Goal: Task Accomplishment & Management: Complete application form

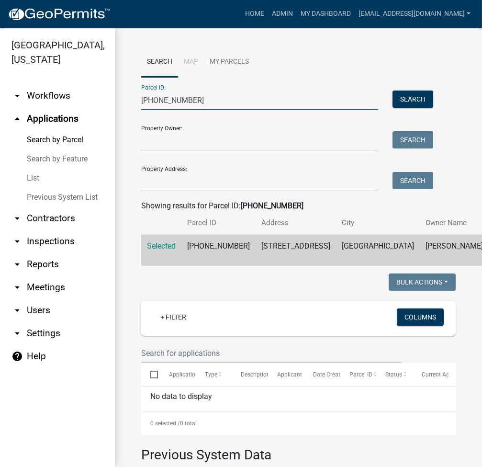
click at [207, 107] on input "007-095-011" at bounding box center [259, 101] width 237 height 20
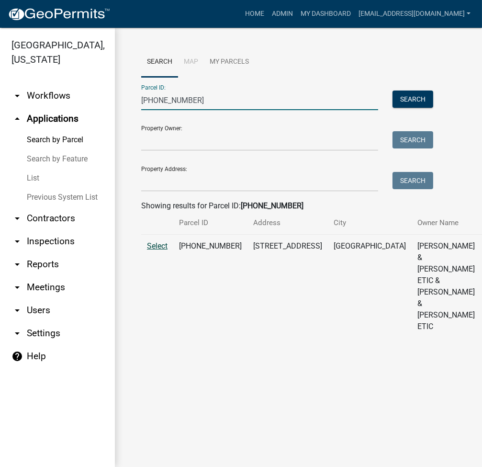
click at [154, 251] on span "Select" at bounding box center [157, 245] width 21 height 9
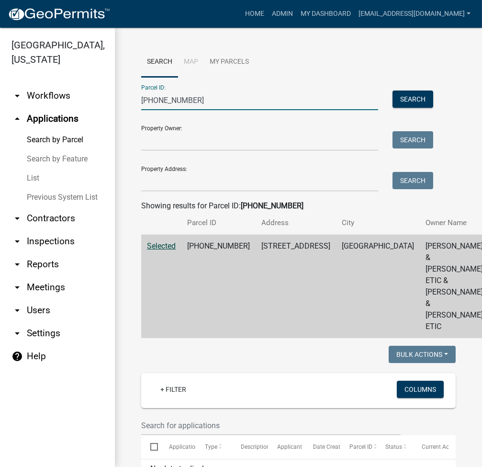
click at [149, 103] on input "007-095-012" at bounding box center [259, 101] width 237 height 20
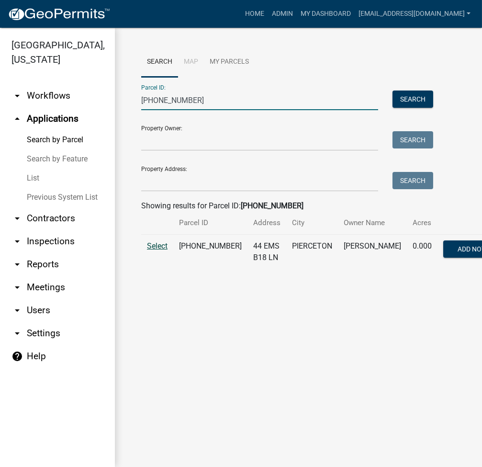
type input "005-103-100"
click at [149, 251] on span "Select" at bounding box center [157, 245] width 21 height 9
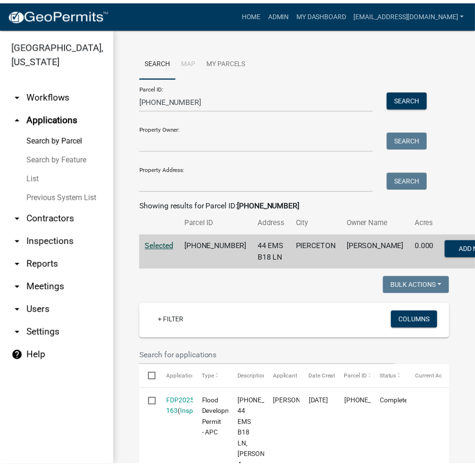
scroll to position [279, 0]
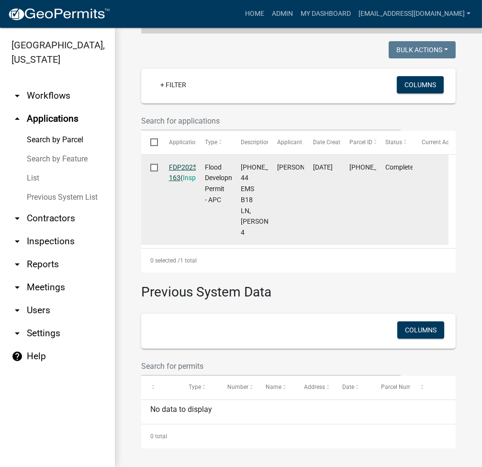
click at [185, 163] on link "FDP2025-163" at bounding box center [184, 172] width 30 height 19
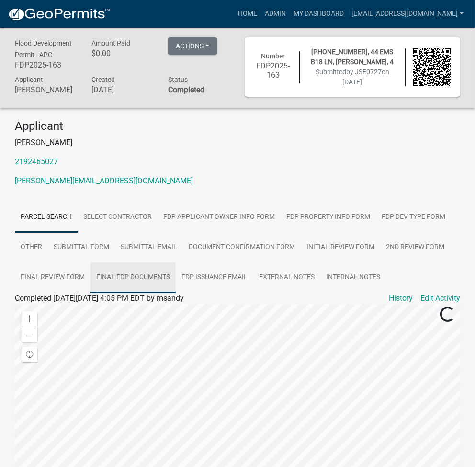
click at [156, 274] on link "Final FDP Documents" at bounding box center [133, 278] width 85 height 31
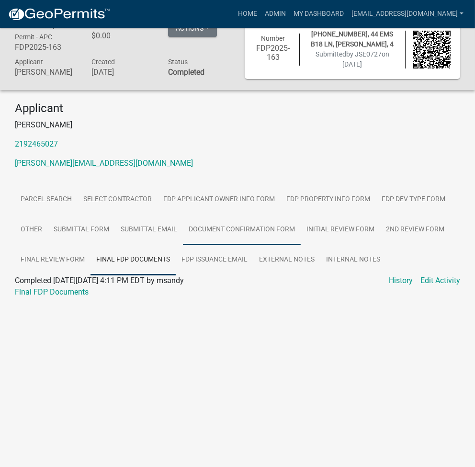
scroll to position [28, 0]
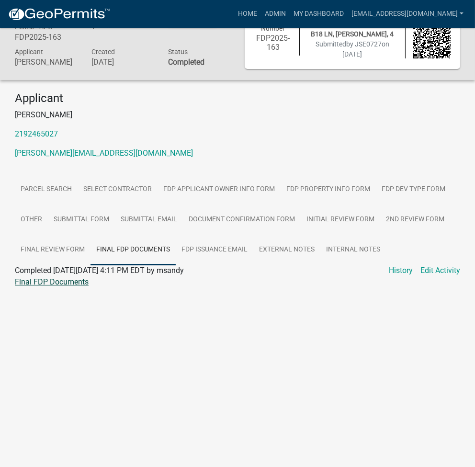
click at [64, 281] on link "Final FDP Documents" at bounding box center [52, 281] width 74 height 9
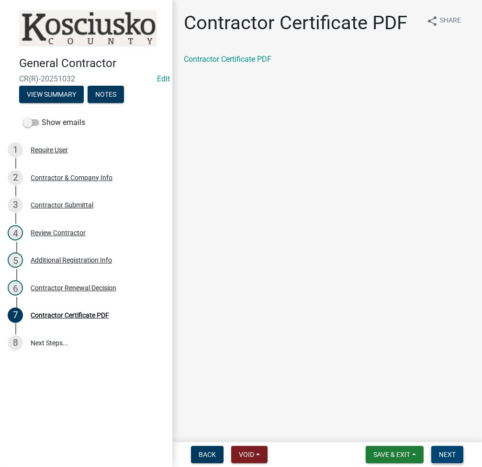
click at [450, 455] on span "Next" at bounding box center [447, 455] width 17 height 8
click at [450, 454] on span "Next" at bounding box center [447, 455] width 17 height 8
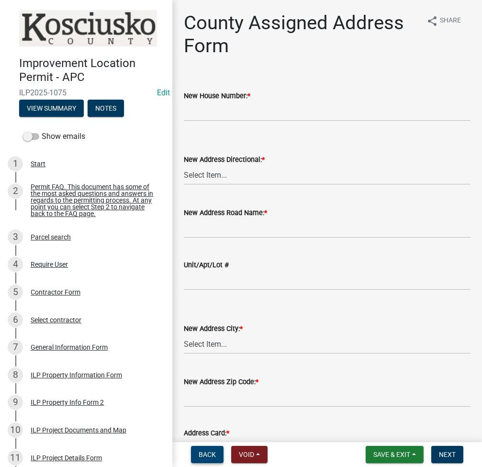
click at [209, 455] on span "Back" at bounding box center [207, 455] width 17 height 8
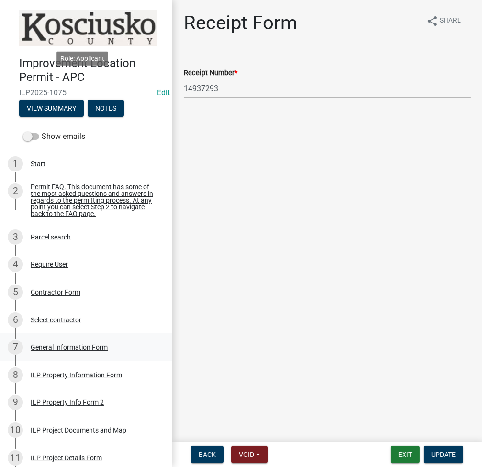
scroll to position [401, 0]
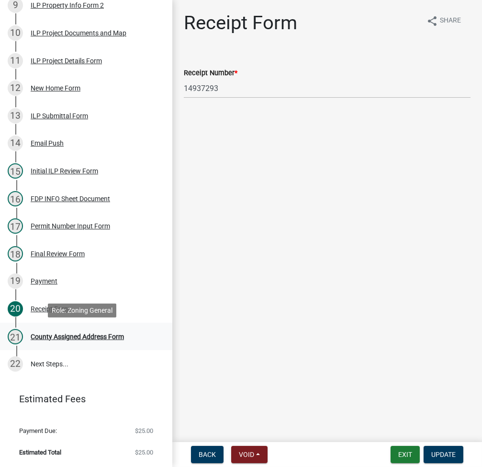
click at [57, 339] on div "County Assigned Address Form" at bounding box center [77, 336] width 93 height 7
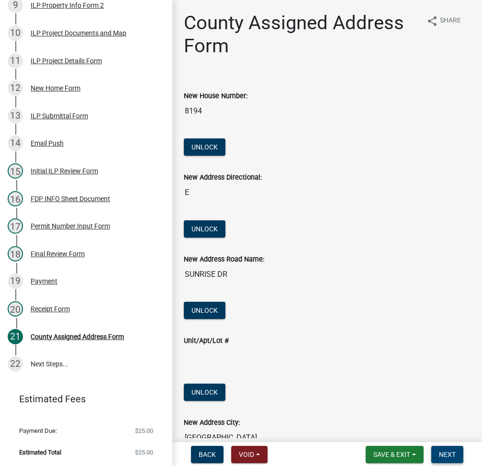
click at [448, 447] on button "Next" at bounding box center [448, 454] width 32 height 17
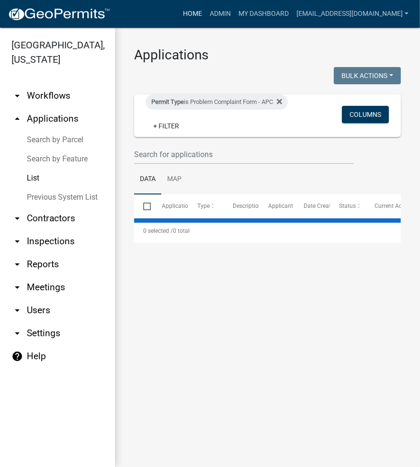
click at [206, 9] on link "Home" at bounding box center [192, 14] width 27 height 18
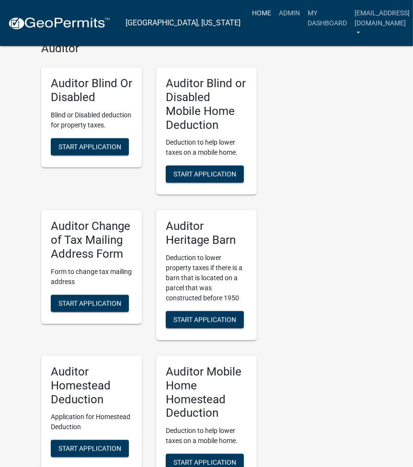
scroll to position [2772, 0]
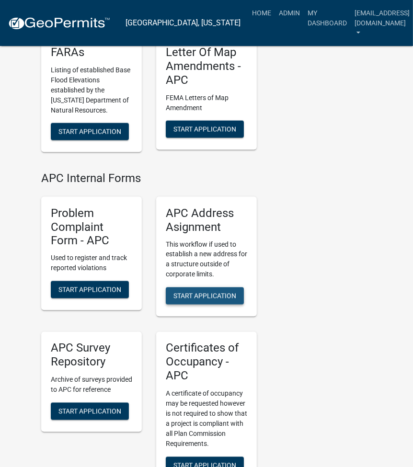
click at [199, 287] on button "Start Application" at bounding box center [205, 295] width 78 height 17
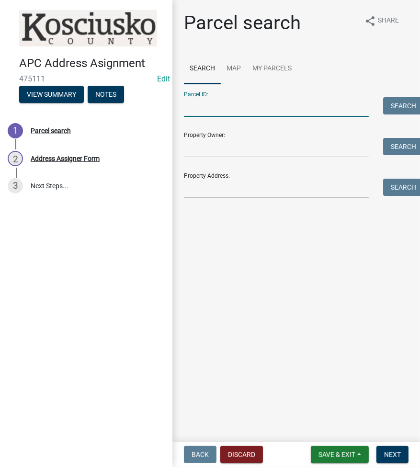
click at [222, 115] on input "Parcel ID:" at bounding box center [276, 107] width 185 height 20
paste input "[PHONE_NUMBER]"
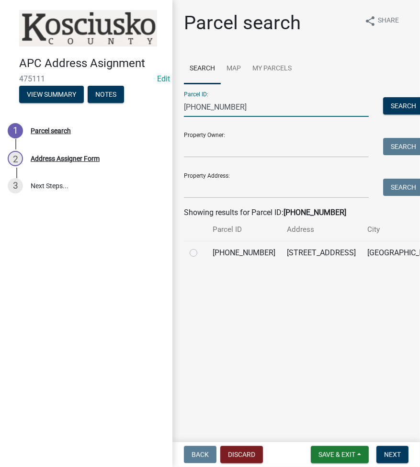
type input "[PHONE_NUMBER]"
click at [201, 247] on label at bounding box center [201, 247] width 0 height 0
click at [201, 253] on input "radio" at bounding box center [204, 250] width 6 height 6
radio input "true"
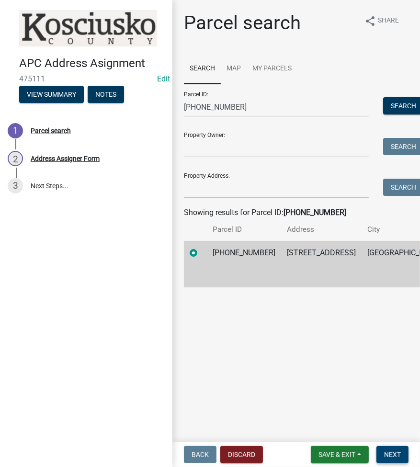
click at [399, 456] on span "Next" at bounding box center [392, 455] width 17 height 8
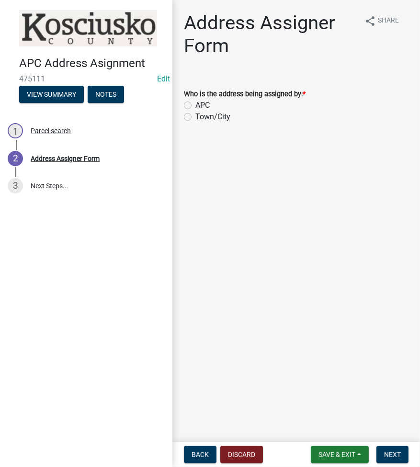
click at [195, 108] on label "APC" at bounding box center [202, 105] width 14 height 11
click at [195, 106] on input "APC" at bounding box center [198, 103] width 6 height 6
radio input "true"
click at [389, 452] on span "Next" at bounding box center [392, 455] width 17 height 8
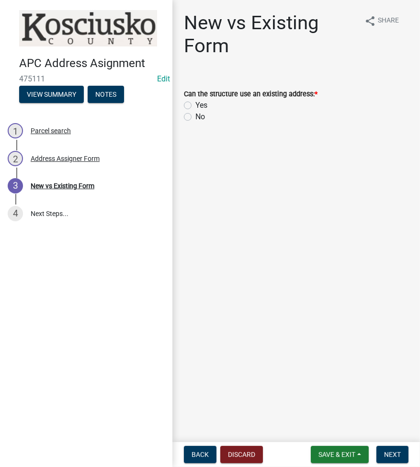
click at [195, 117] on label "No" at bounding box center [200, 116] width 10 height 11
click at [195, 117] on input "No" at bounding box center [198, 114] width 6 height 6
radio input "true"
click at [405, 460] on button "Next" at bounding box center [393, 454] width 32 height 17
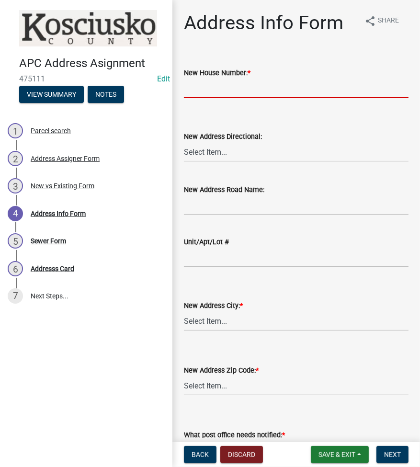
click at [205, 90] on input "New House Number: *" at bounding box center [296, 89] width 225 height 20
type input "8"
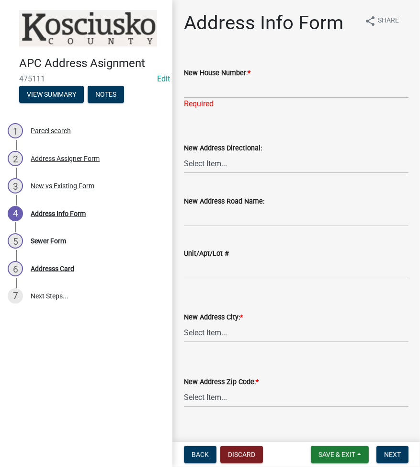
click at [288, 47] on div "Address Info Form share Share New House Number: * Required New Address Directio…" at bounding box center [296, 346] width 239 height 670
click at [236, 81] on input "New House Number: *" at bounding box center [296, 89] width 225 height 20
type input "8194"
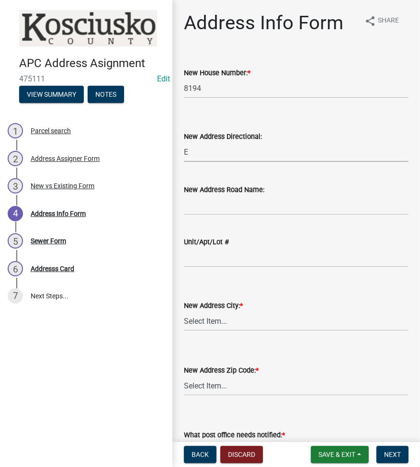
select select "96281095-6cf4-4b63-a344-abe74cfcb4ae"
type input "SUNRISE DR"
select select "9b664960-212d-4870-87f8-bfa5a5aac5f0"
select select "91644e07-e87e-4f06-a356-f780e215f585"
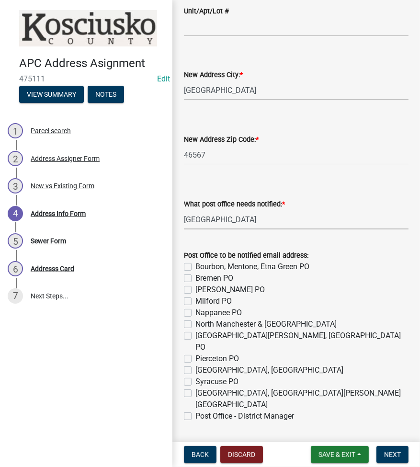
select select "3b3da088-131e-437d-8fd8-57dc700970f8"
click at [195, 376] on label "Syracuse PO" at bounding box center [216, 381] width 43 height 11
click at [195, 376] on input "Syracuse PO" at bounding box center [198, 379] width 6 height 6
checkbox input "true"
checkbox input "false"
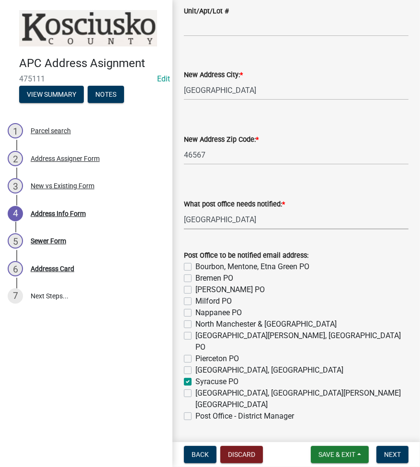
checkbox input "false"
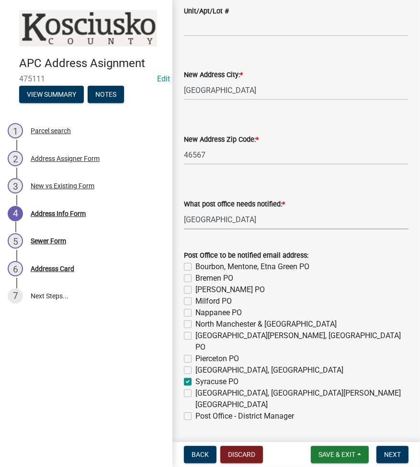
checkbox input "false"
checkbox input "true"
checkbox input "false"
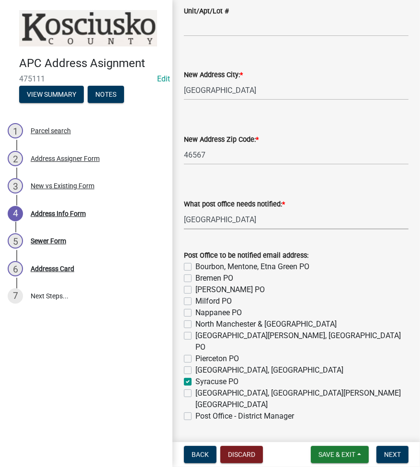
checkbox input "false"
click at [195, 388] on label "Warsaw, Claypool, Winona Lake PO" at bounding box center [301, 399] width 213 height 23
click at [195, 388] on input "Warsaw, Claypool, Winona Lake PO" at bounding box center [198, 391] width 6 height 6
checkbox input "true"
checkbox input "false"
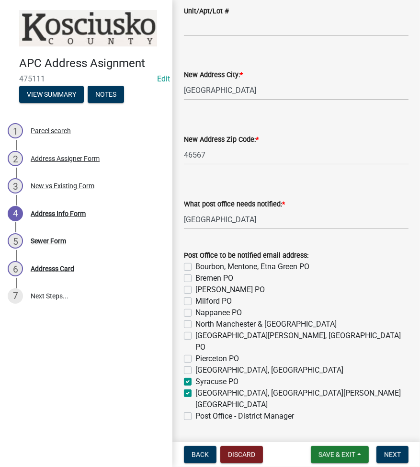
checkbox input "false"
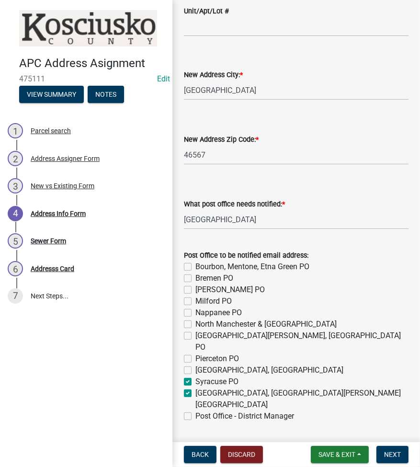
checkbox input "false"
checkbox input "true"
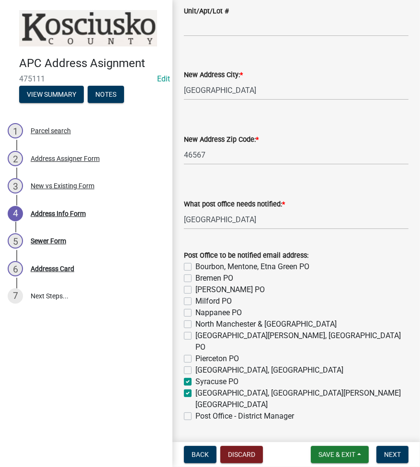
checkbox input "false"
click at [195, 388] on label "Warsaw, Claypool, Winona Lake PO" at bounding box center [301, 399] width 213 height 23
click at [195, 388] on input "Warsaw, Claypool, Winona Lake PO" at bounding box center [198, 391] width 6 height 6
checkbox input "false"
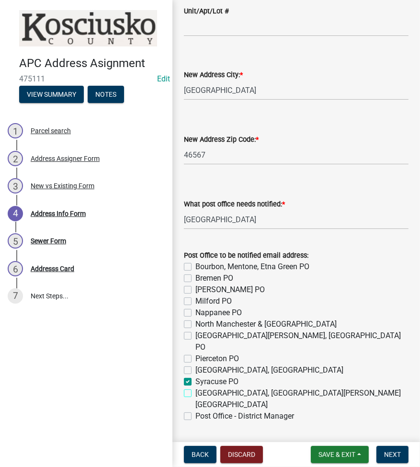
checkbox input "false"
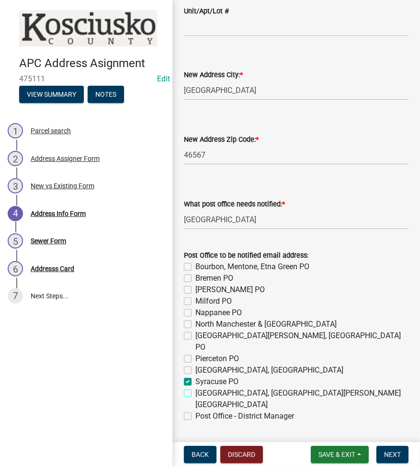
checkbox input "false"
checkbox input "true"
checkbox input "false"
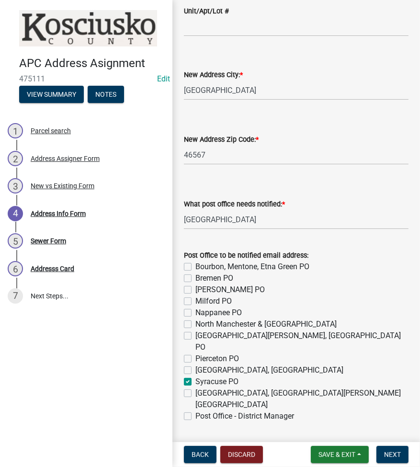
click at [195, 411] on label "Post Office - District Manager" at bounding box center [244, 416] width 99 height 11
click at [195, 411] on input "Post Office - District Manager" at bounding box center [198, 414] width 6 height 6
checkbox input "true"
checkbox input "false"
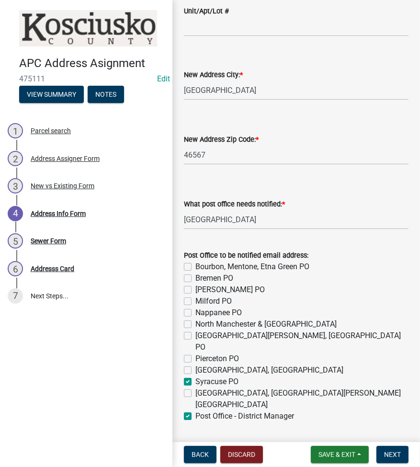
checkbox input "false"
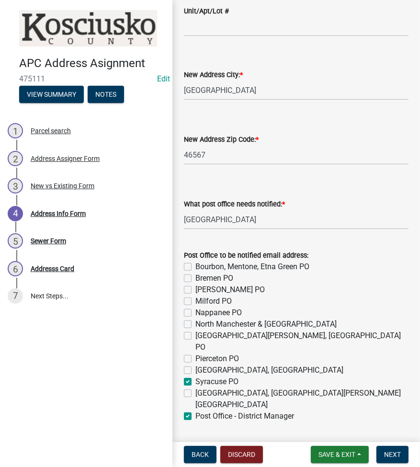
checkbox input "false"
checkbox input "true"
checkbox input "false"
checkbox input "true"
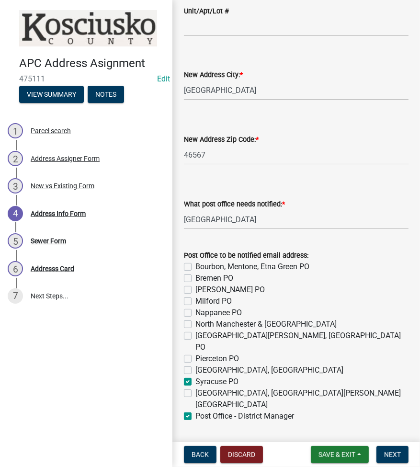
scroll to position [237, 0]
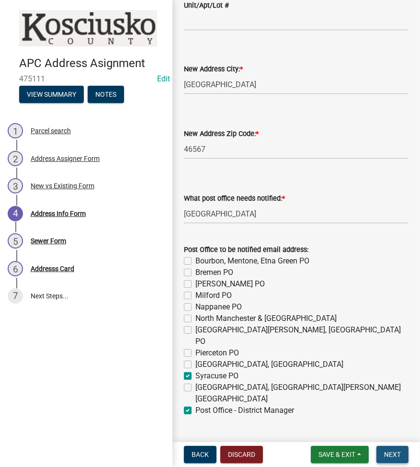
click at [389, 455] on span "Next" at bounding box center [392, 455] width 17 height 8
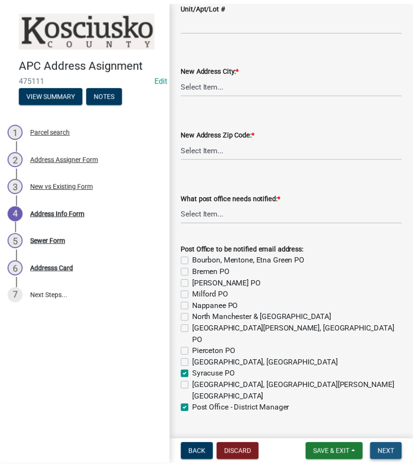
scroll to position [0, 0]
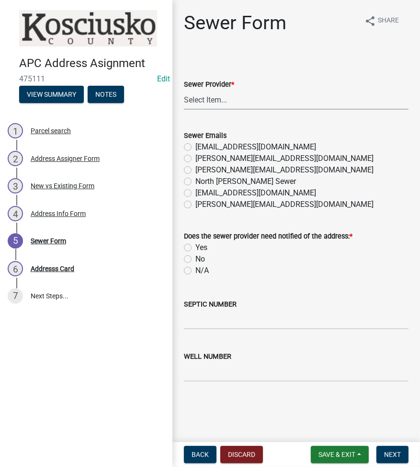
click at [214, 98] on select "Select Item... N/A Turkey Creek City of Warsaw Lakeland Sewer Town of North Web…" at bounding box center [296, 100] width 225 height 20
click at [184, 90] on select "Select Item... N/A Turkey Creek City of Warsaw Lakeland Sewer Town of North Web…" at bounding box center [296, 100] width 225 height 20
select select "108c82c3-caaf-428d-91d5-4528b5c90f3c"
click at [195, 160] on label "pam@tcrsd.com" at bounding box center [284, 158] width 178 height 11
click at [195, 159] on input "pam@tcrsd.com" at bounding box center [198, 156] width 6 height 6
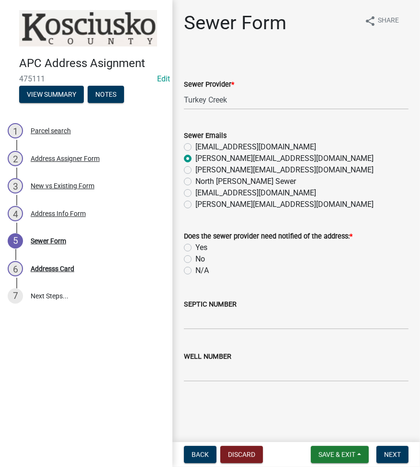
radio input "true"
click at [195, 249] on label "Yes" at bounding box center [201, 247] width 12 height 11
click at [195, 248] on input "Yes" at bounding box center [198, 245] width 6 height 6
radio input "true"
click at [202, 324] on input "SEPTIC NUMBER" at bounding box center [296, 320] width 225 height 20
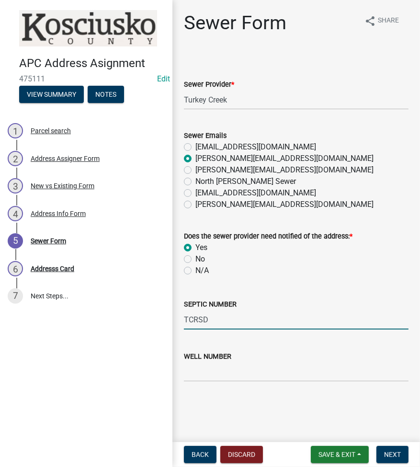
type input "TCRSD"
click at [204, 370] on input "WELL NUMBER" at bounding box center [296, 372] width 225 height 20
type input "LONO"
click at [392, 447] on button "Next" at bounding box center [393, 454] width 32 height 17
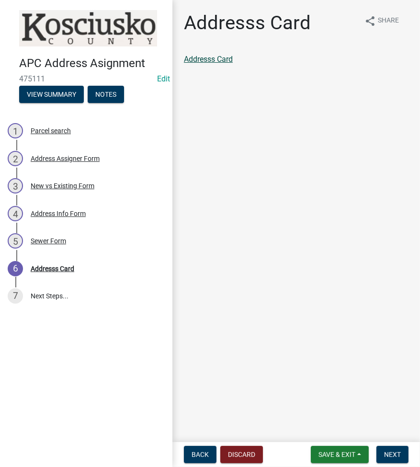
click at [215, 57] on link "Addresss Card" at bounding box center [208, 59] width 49 height 9
click at [399, 451] on span "Next" at bounding box center [392, 455] width 17 height 8
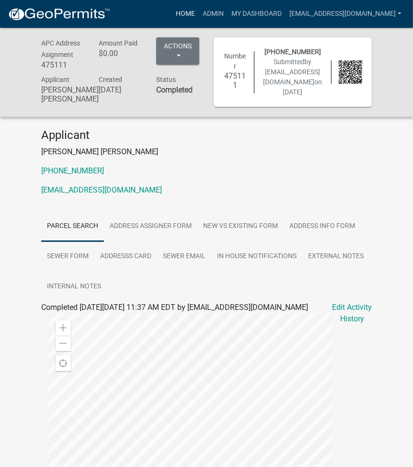
click at [199, 18] on link "Home" at bounding box center [185, 14] width 27 height 18
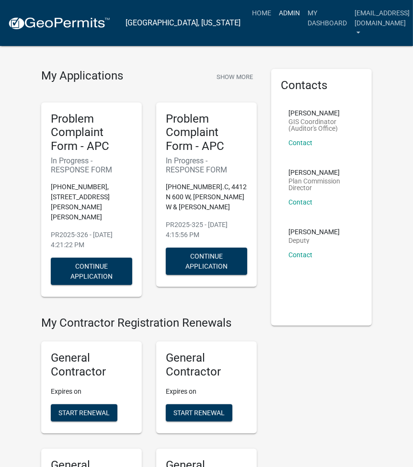
scroll to position [2772, 0]
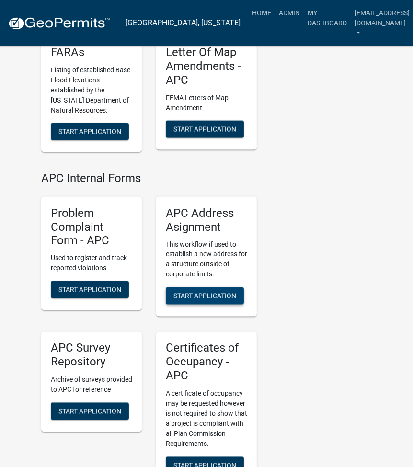
click at [213, 292] on span "Start Application" at bounding box center [204, 296] width 63 height 8
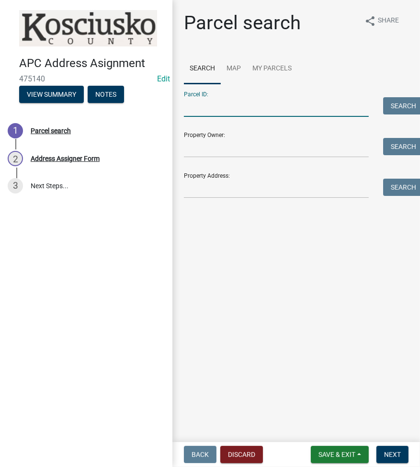
paste input "010-106-015.B"
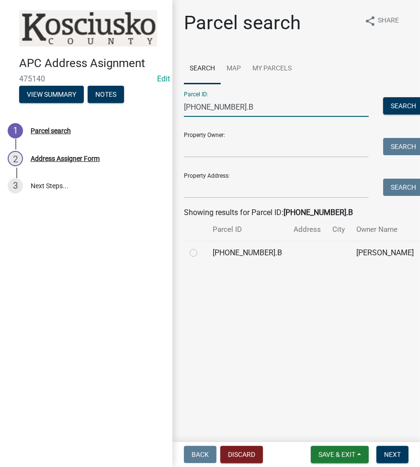
type input "010-106-015.B"
click at [201, 247] on label at bounding box center [201, 247] width 0 height 0
click at [201, 253] on input "radio" at bounding box center [204, 250] width 6 height 6
radio input "true"
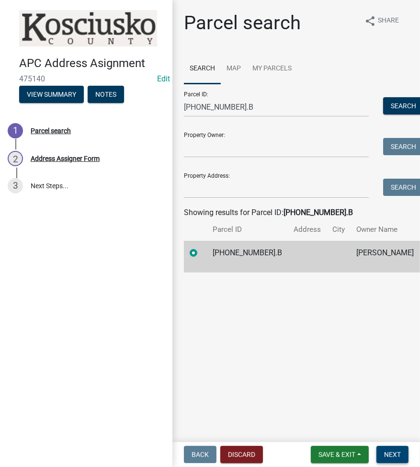
click at [385, 455] on span "Next" at bounding box center [392, 455] width 17 height 8
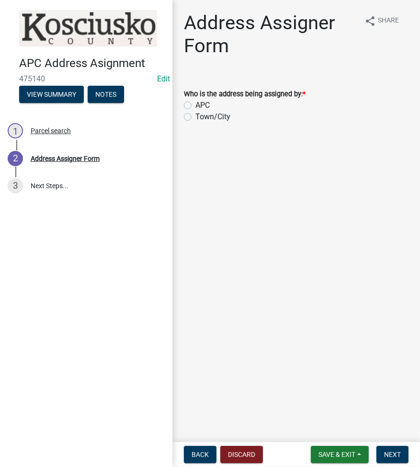
click at [195, 115] on label "Town/City" at bounding box center [212, 116] width 35 height 11
click at [195, 115] on input "Town/City" at bounding box center [198, 114] width 6 height 6
radio input "true"
click at [393, 456] on span "Next" at bounding box center [392, 455] width 17 height 8
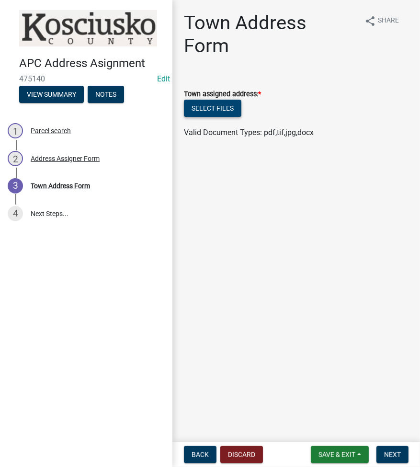
click at [211, 100] on button "Select files" at bounding box center [212, 108] width 57 height 17
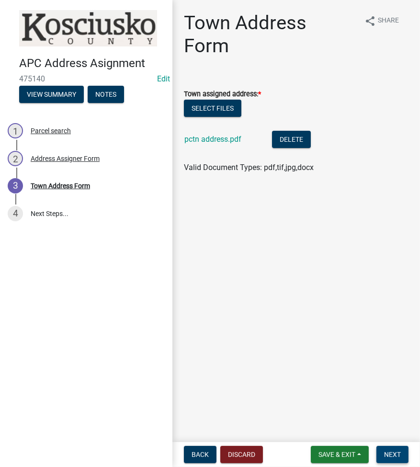
click at [387, 457] on span "Next" at bounding box center [392, 455] width 17 height 8
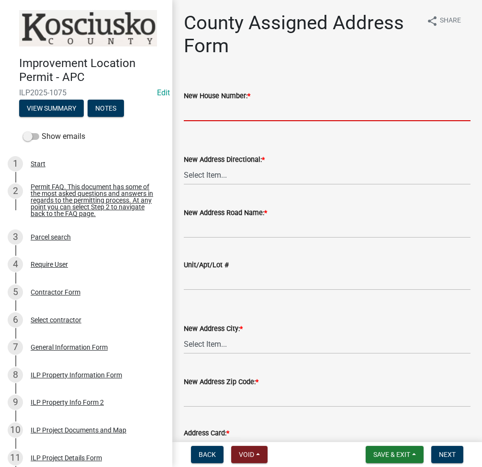
click at [196, 110] on input "New House Number: *" at bounding box center [327, 112] width 287 height 20
type input "8194"
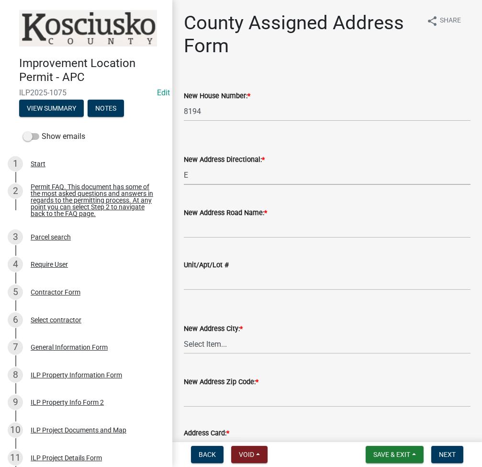
select select "148f84ff-3e58-44c7-a4f6-3eb3f135cbab"
type input "SUNRISE DR"
select select "d7f8c8bd-54ec-430e-a087-ff08b2a91d9f"
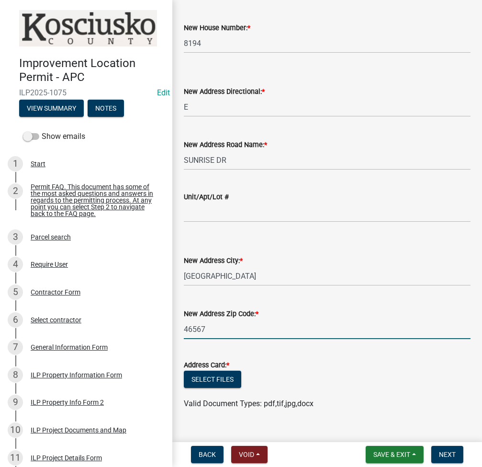
scroll to position [85, 0]
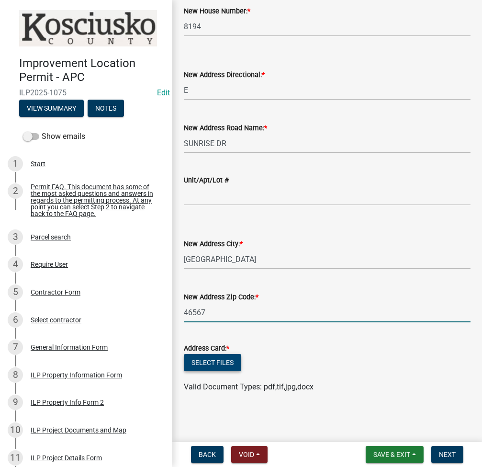
type input "46567"
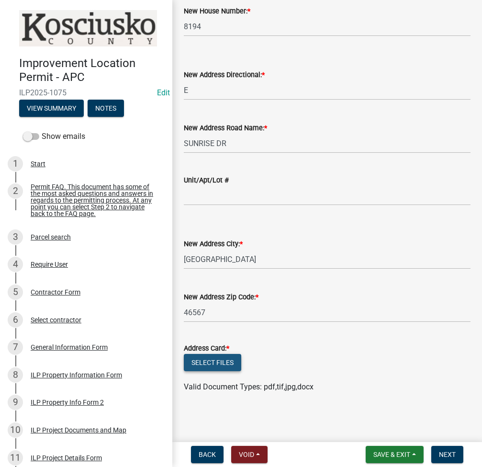
click at [207, 363] on button "Select files" at bounding box center [212, 362] width 57 height 17
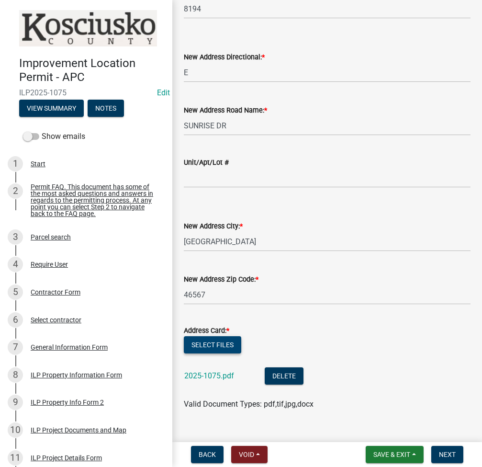
scroll to position [119, 0]
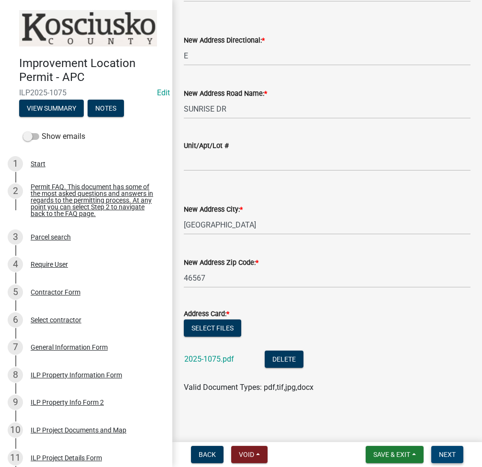
click at [452, 451] on span "Next" at bounding box center [447, 455] width 17 height 8
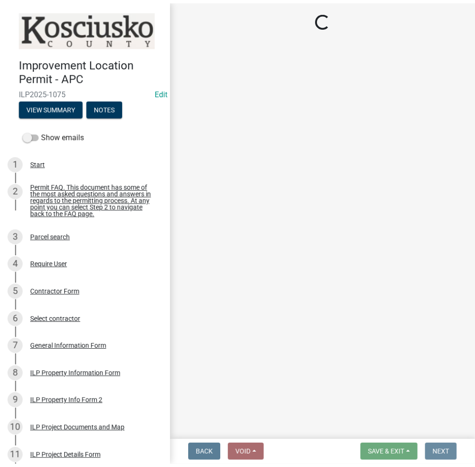
scroll to position [0, 0]
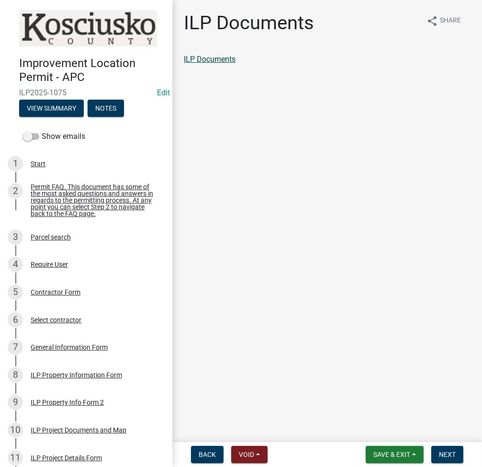
click at [216, 58] on link "ILP Documents" at bounding box center [210, 59] width 52 height 9
click at [447, 450] on button "Next" at bounding box center [448, 454] width 32 height 17
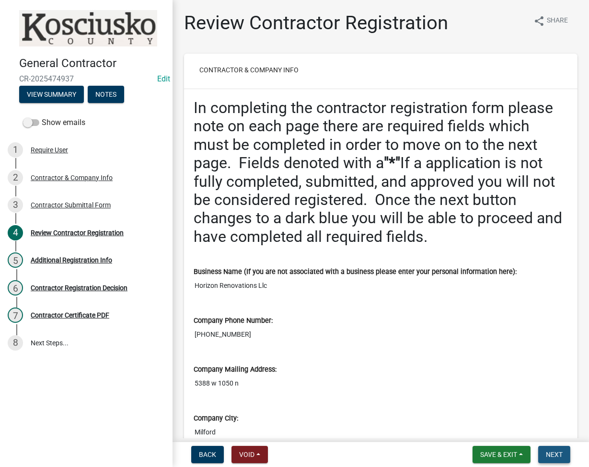
click at [549, 456] on span "Next" at bounding box center [554, 455] width 17 height 8
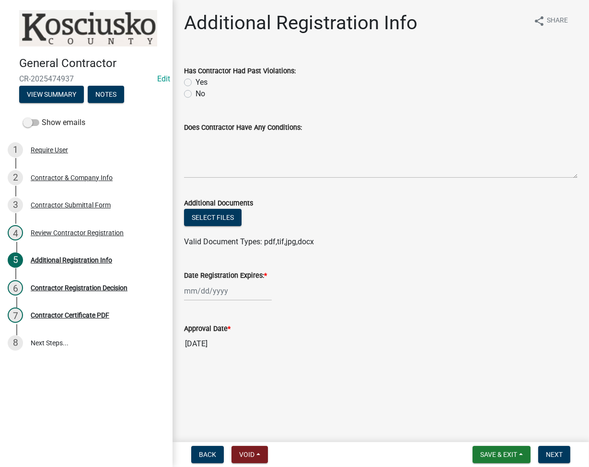
click at [195, 96] on label "No" at bounding box center [200, 93] width 10 height 11
click at [195, 94] on input "No" at bounding box center [198, 91] width 6 height 6
radio input "true"
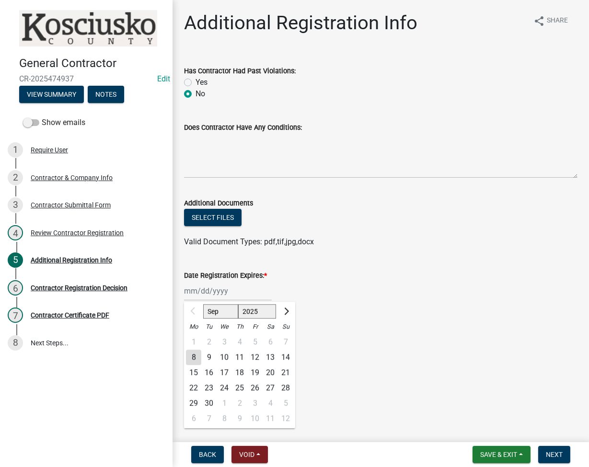
click at [209, 289] on div "Sep Oct Nov Dec 2025 2026 2027 2028 2029 2030 2031 2032 2033 2034 2035 2036 203…" at bounding box center [228, 291] width 88 height 20
click at [254, 306] on select "2025 2026 2027 2028 2029 2030 2031 2032 2033 2034 2035 2036 2037 2038 2039 2040…" at bounding box center [257, 311] width 38 height 14
select select "2026"
click at [238, 304] on select "2025 2026 2027 2028 2029 2030 2031 2032 2033 2034 2035 2036 2037 2038 2039 2040…" at bounding box center [257, 311] width 38 height 14
click at [206, 358] on div "8" at bounding box center [208, 357] width 15 height 15
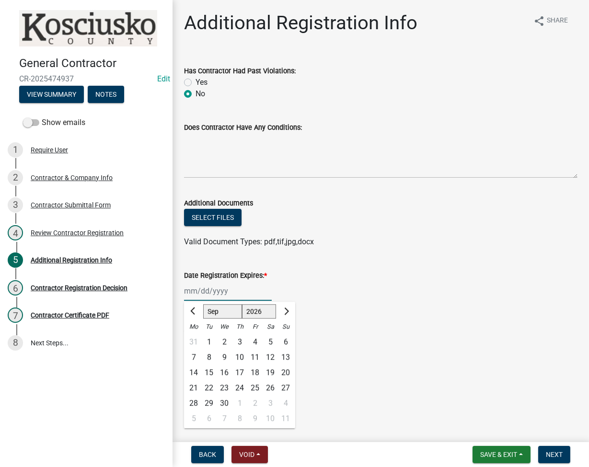
type input "09/08/2026"
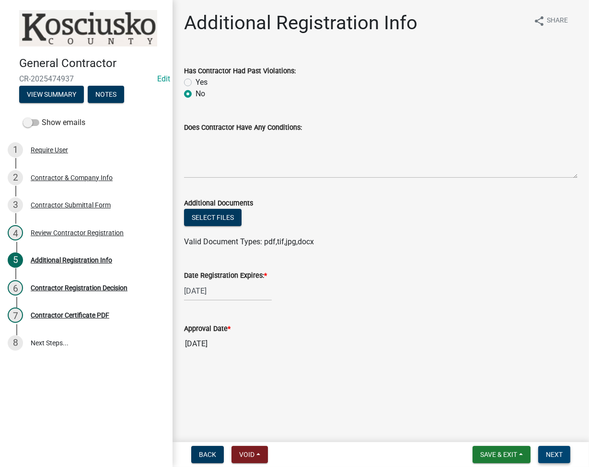
click at [555, 449] on button "Next" at bounding box center [554, 454] width 32 height 17
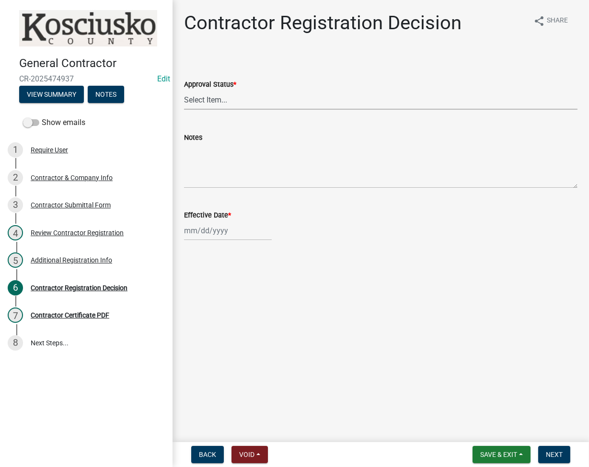
click at [315, 95] on select "Select Item... Approved Denied" at bounding box center [380, 100] width 393 height 20
click at [184, 90] on select "Select Item... Approved Denied" at bounding box center [380, 100] width 393 height 20
select select "8e4351d7-4ebf-4714-a7c9-c8187f00e083"
click at [210, 235] on div at bounding box center [228, 231] width 88 height 20
select select "9"
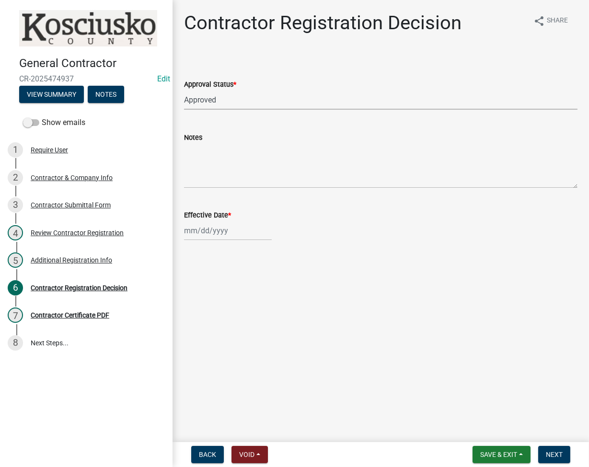
select select "2025"
click at [187, 301] on div "8" at bounding box center [193, 296] width 15 height 15
type input "09/08/2025"
click at [558, 455] on span "Next" at bounding box center [554, 455] width 17 height 8
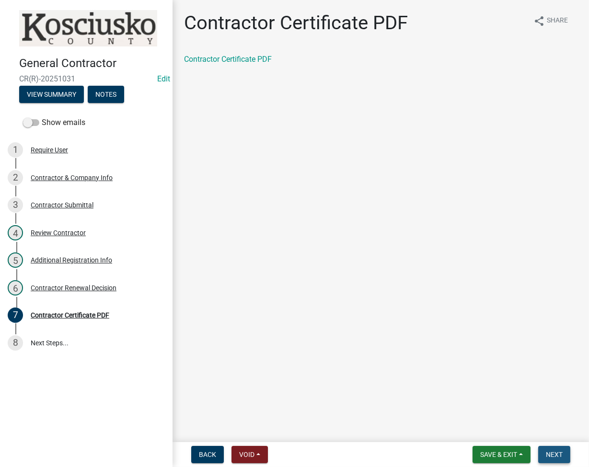
click at [561, 457] on span "Next" at bounding box center [554, 455] width 17 height 8
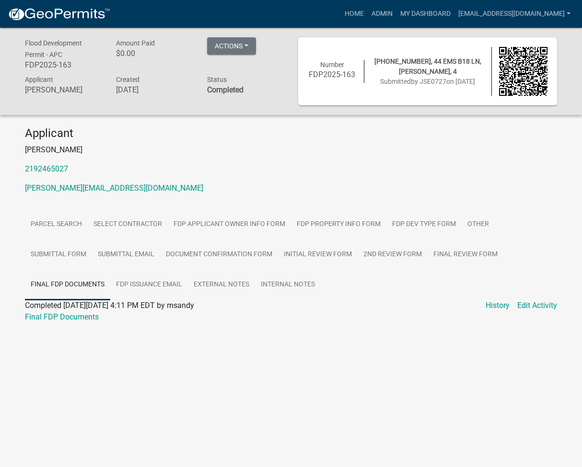
scroll to position [28, 0]
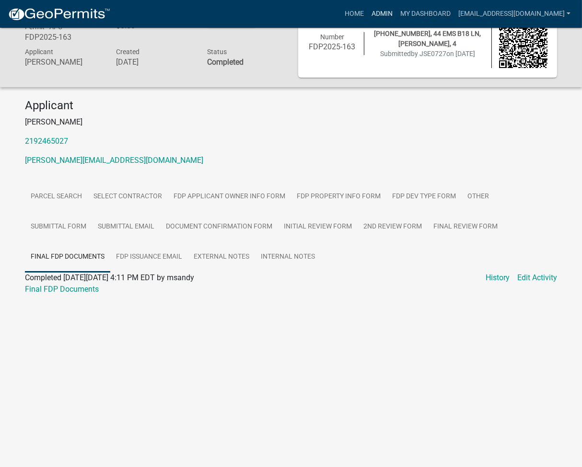
click at [396, 11] on link "Admin" at bounding box center [381, 14] width 29 height 18
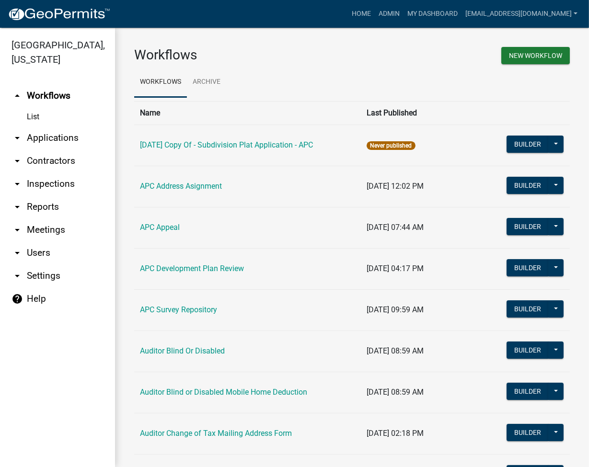
click at [57, 138] on link "arrow_drop_down Applications" at bounding box center [57, 137] width 115 height 23
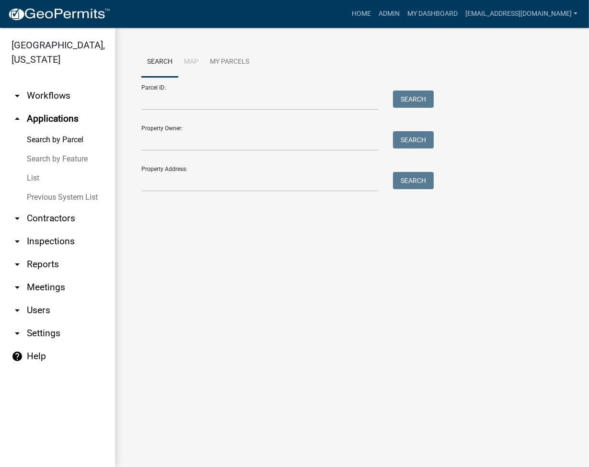
click at [37, 167] on link "Search by Feature" at bounding box center [57, 158] width 115 height 19
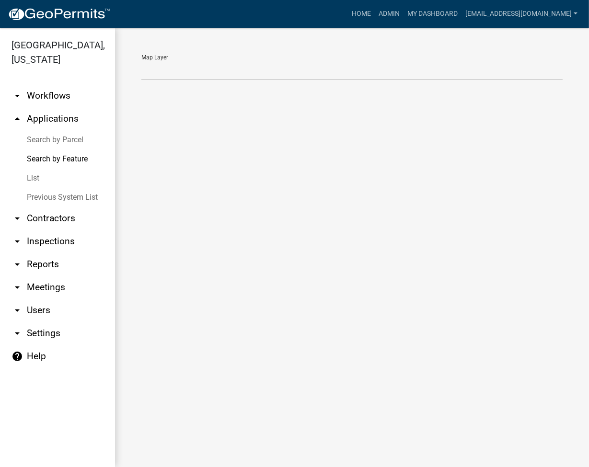
click at [33, 175] on link "List" at bounding box center [57, 178] width 115 height 19
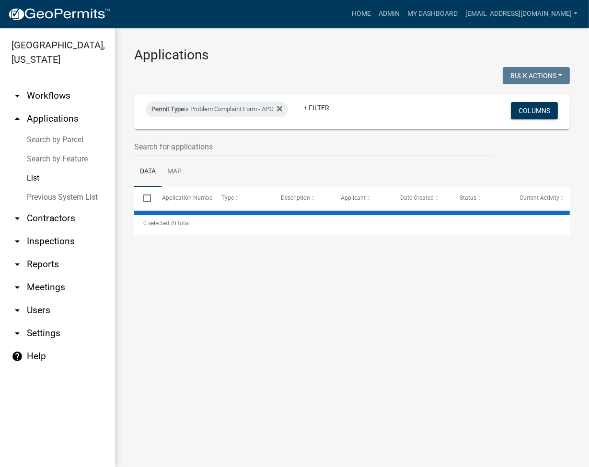
select select "2: 50"
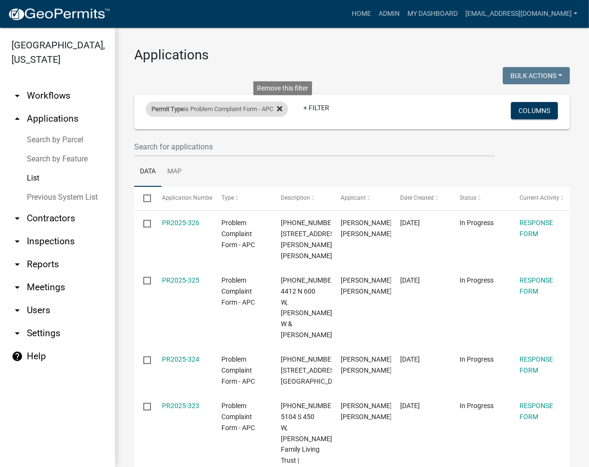
click at [282, 106] on icon at bounding box center [279, 108] width 5 height 5
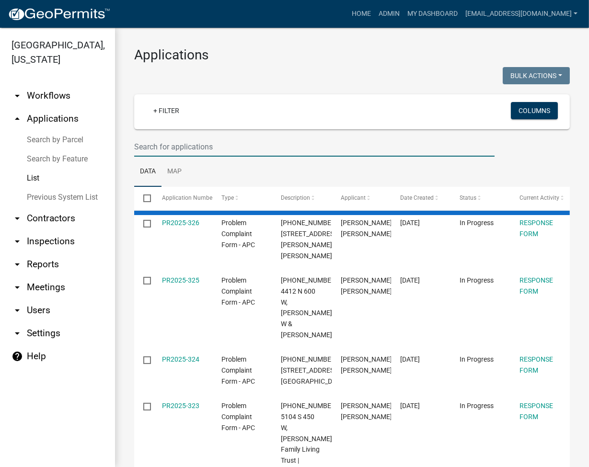
click at [201, 144] on input "text" at bounding box center [314, 147] width 360 height 20
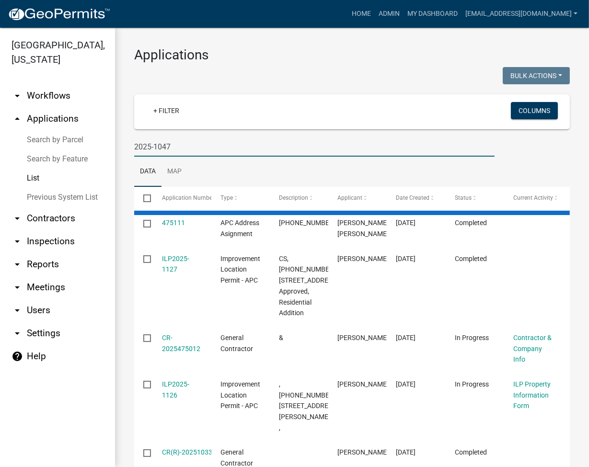
type input "2025-1047"
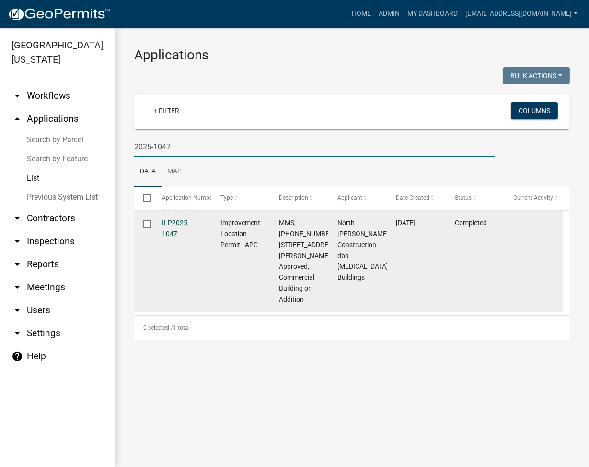
click at [165, 220] on link "ILP2025-1047" at bounding box center [175, 228] width 27 height 19
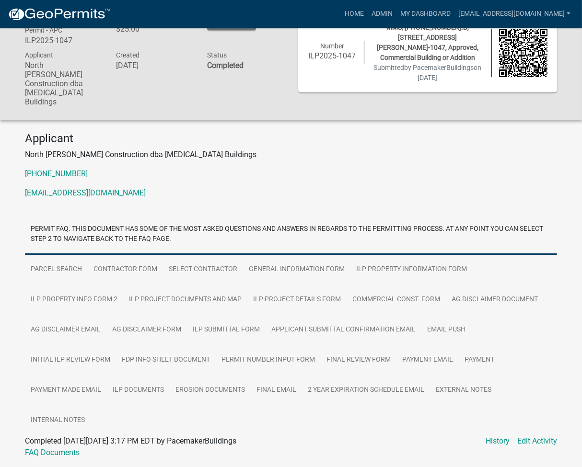
scroll to position [38, 0]
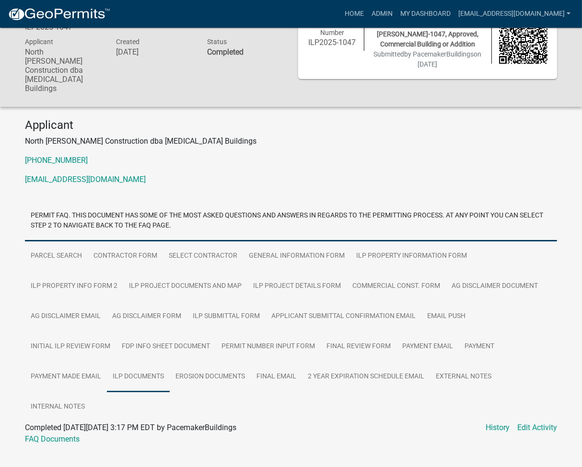
click at [163, 362] on link "ILP Documents" at bounding box center [138, 377] width 63 height 31
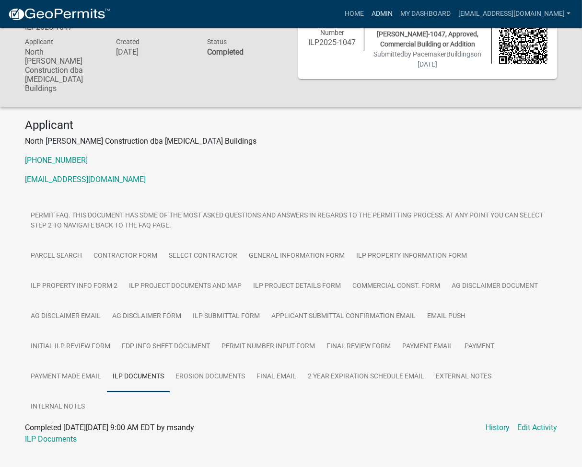
click at [396, 16] on link "Admin" at bounding box center [381, 14] width 29 height 18
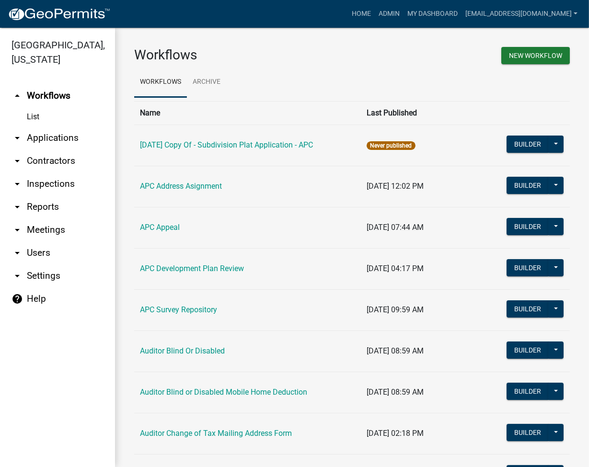
click at [65, 135] on link "arrow_drop_down Applications" at bounding box center [57, 137] width 115 height 23
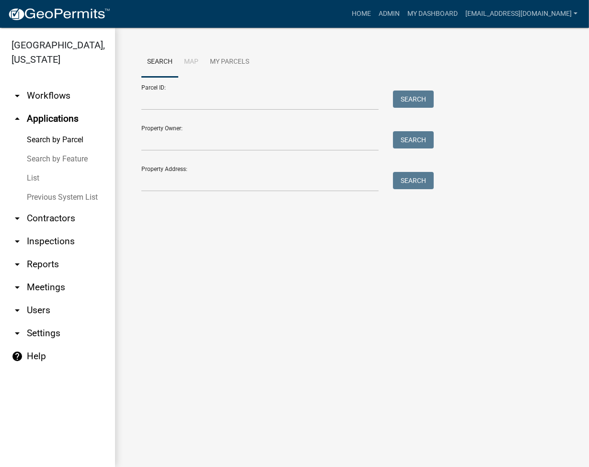
click at [187, 81] on div "Parcel ID: Search" at bounding box center [284, 93] width 287 height 33
click at [185, 102] on input "Parcel ID:" at bounding box center [259, 101] width 237 height 20
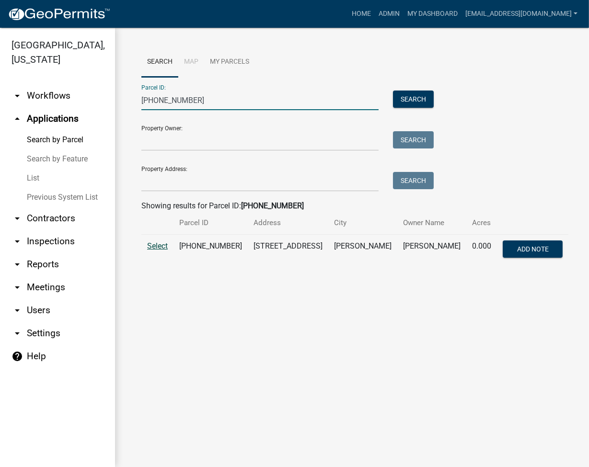
type input "025-005-017"
click at [160, 244] on span "Select" at bounding box center [157, 245] width 21 height 9
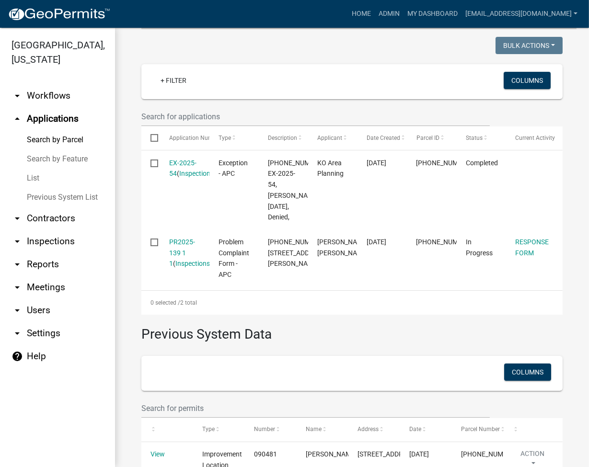
scroll to position [255, 0]
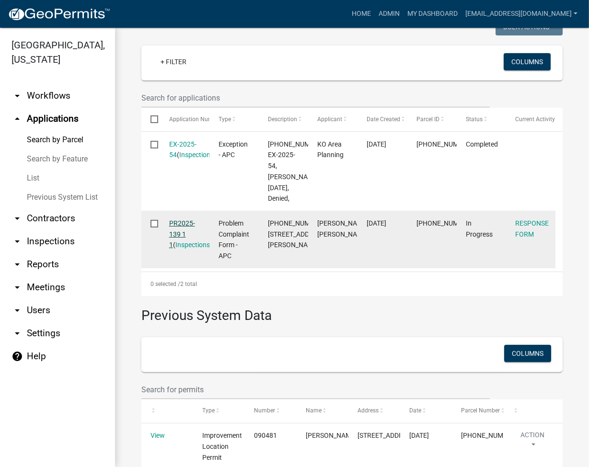
click at [181, 231] on link "PR2025-139 1 1" at bounding box center [182, 234] width 26 height 30
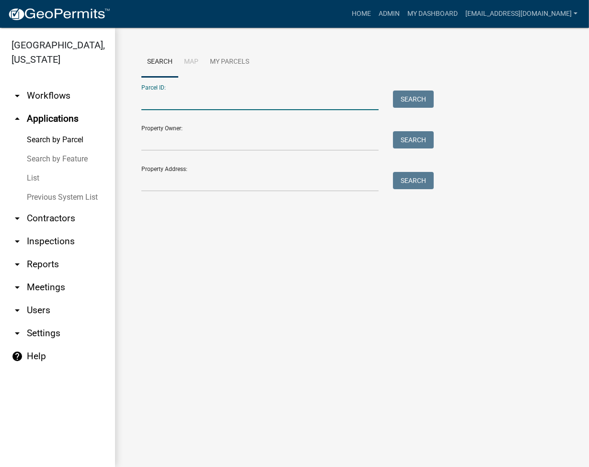
click at [172, 100] on input "Parcel ID:" at bounding box center [259, 101] width 237 height 20
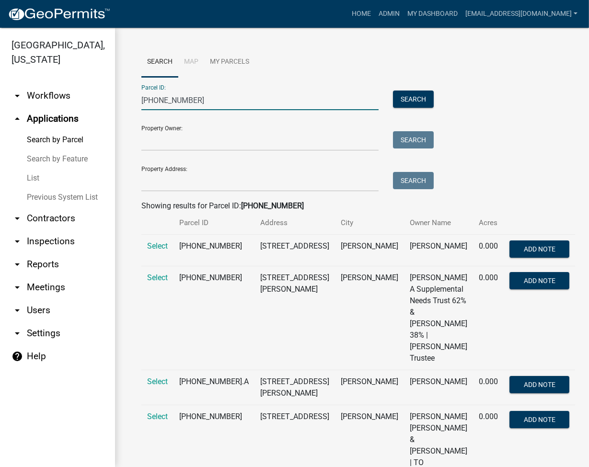
type input "025-005-017"
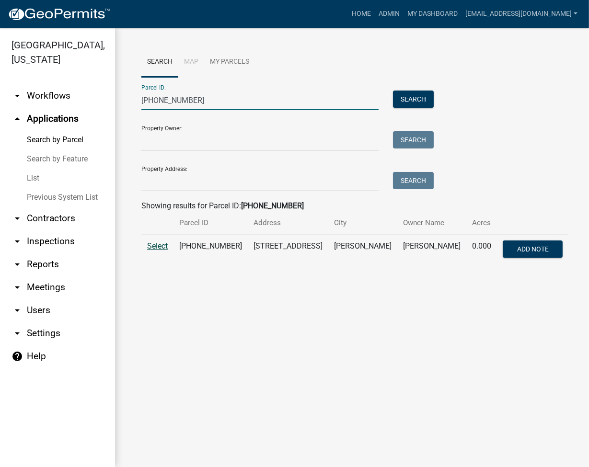
click at [157, 248] on span "Select" at bounding box center [157, 245] width 21 height 9
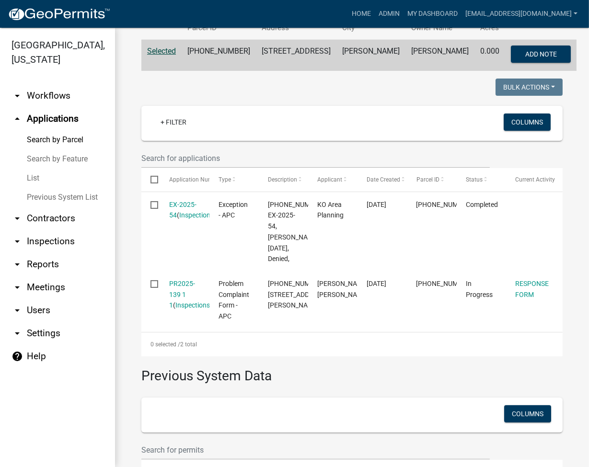
scroll to position [255, 0]
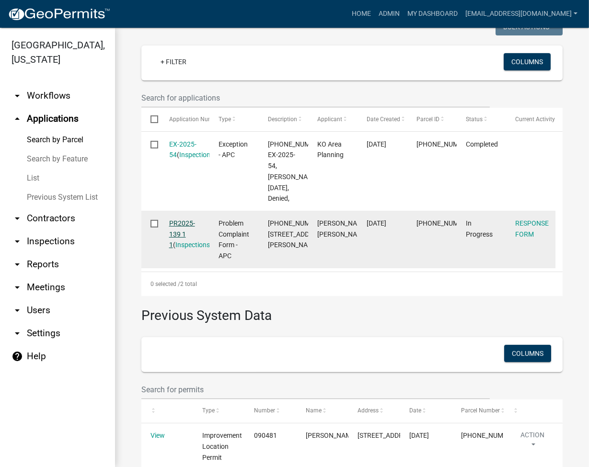
click at [176, 231] on link "PR2025-139 1 1" at bounding box center [182, 234] width 26 height 30
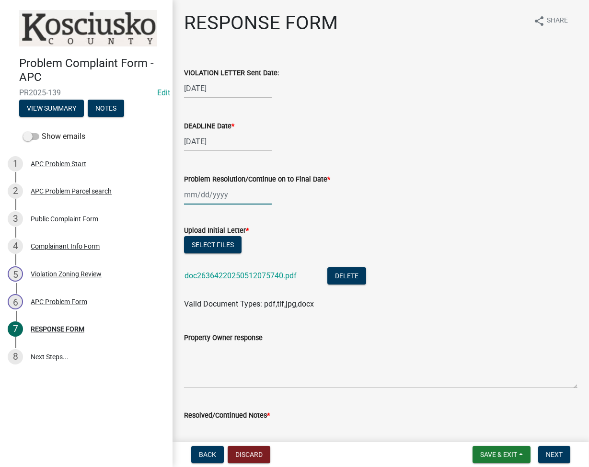
click at [185, 202] on div at bounding box center [228, 195] width 88 height 20
select select "9"
select select "2025"
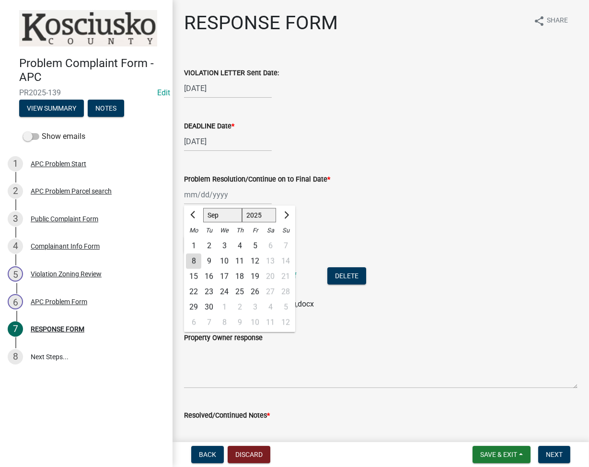
click at [194, 262] on div "8" at bounding box center [193, 260] width 15 height 15
type input "[DATE]"
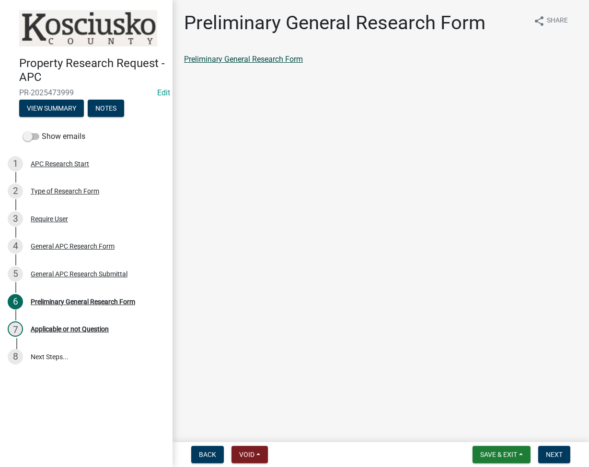
click at [241, 57] on link "Preliminary General Research Form" at bounding box center [243, 59] width 119 height 9
click at [554, 452] on span "Next" at bounding box center [554, 455] width 17 height 8
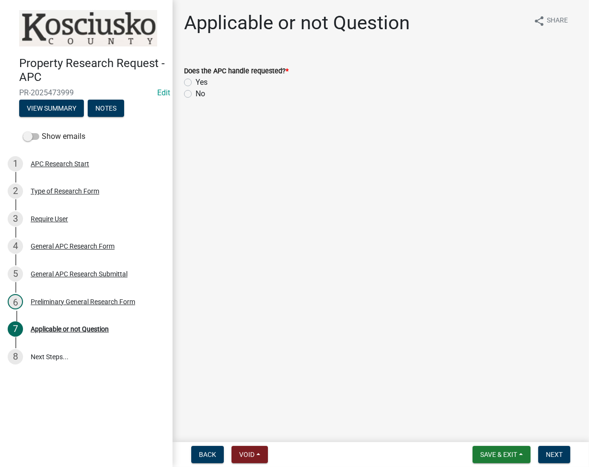
click at [183, 83] on div "Does the APC handle requested? * Yes No" at bounding box center [381, 77] width 408 height 46
click at [195, 82] on label "Yes" at bounding box center [201, 82] width 12 height 11
click at [195, 82] on input "Yes" at bounding box center [198, 80] width 6 height 6
radio input "true"
click at [563, 451] on button "Next" at bounding box center [554, 454] width 32 height 17
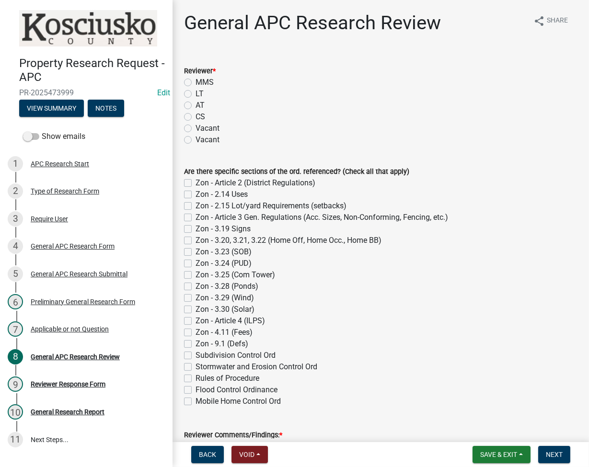
click at [195, 92] on label "LT" at bounding box center [199, 93] width 8 height 11
click at [195, 92] on input "LT" at bounding box center [198, 91] width 6 height 6
radio input "true"
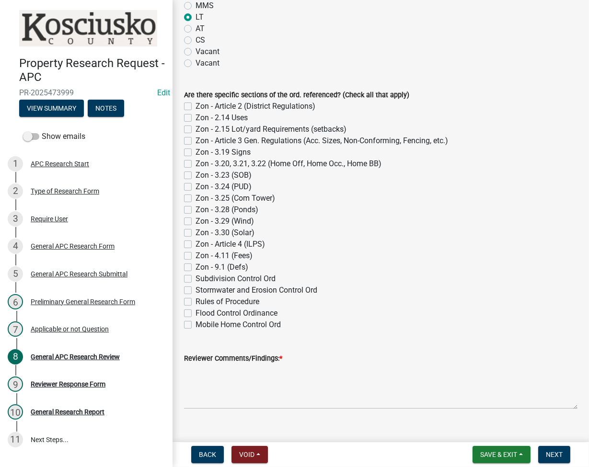
scroll to position [92, 0]
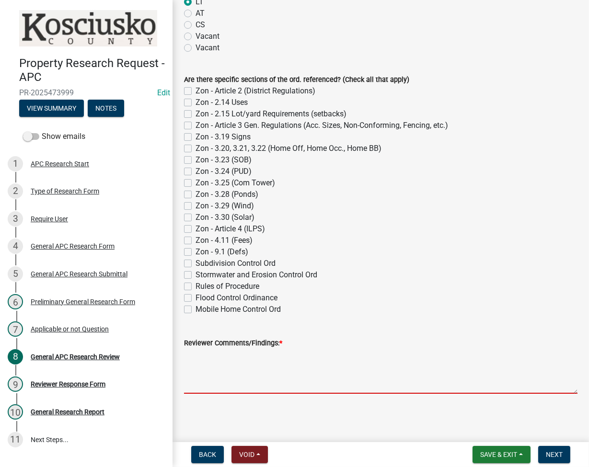
click at [213, 373] on textarea "Reviewer Comments/Findings: *" at bounding box center [380, 371] width 393 height 45
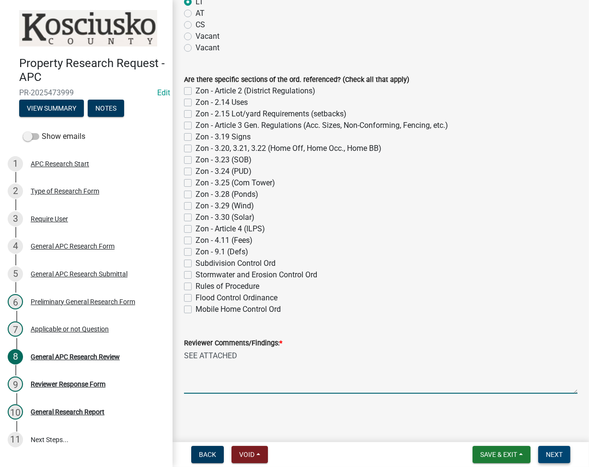
type textarea "SEE ATTACHED"
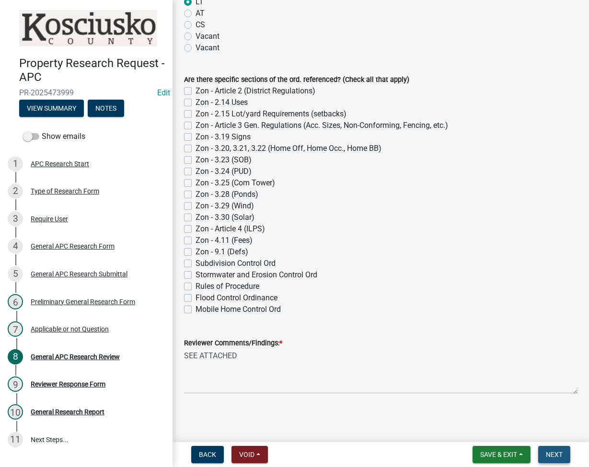
click at [564, 455] on button "Next" at bounding box center [554, 454] width 32 height 17
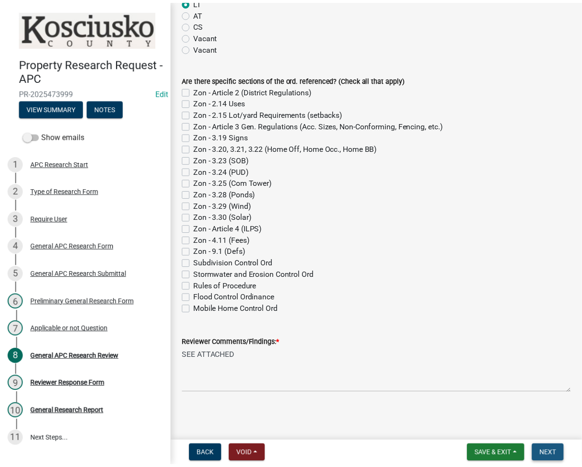
scroll to position [0, 0]
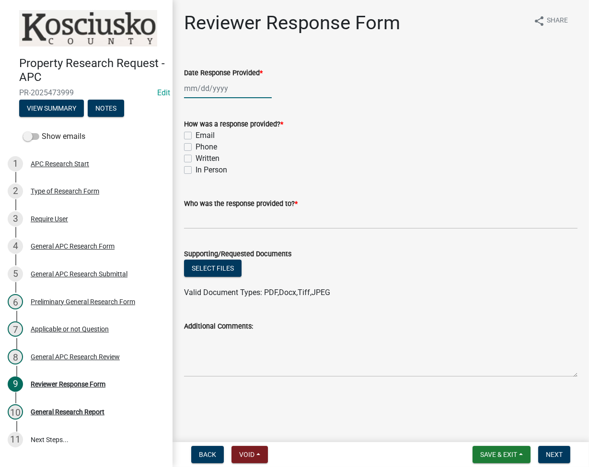
click at [212, 94] on div at bounding box center [228, 89] width 88 height 20
select select "9"
select select "2025"
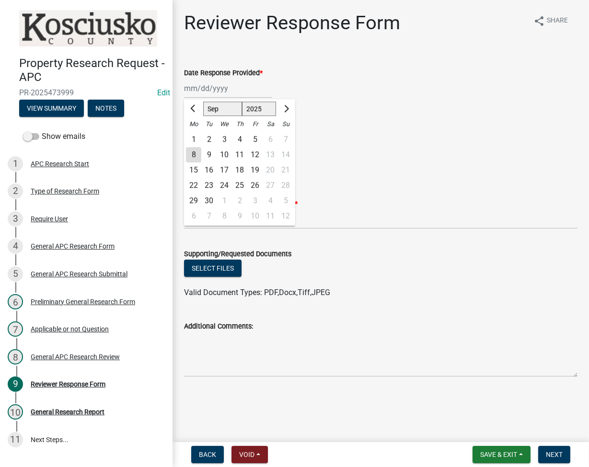
click at [192, 152] on div "8" at bounding box center [193, 154] width 15 height 15
type input "[DATE]"
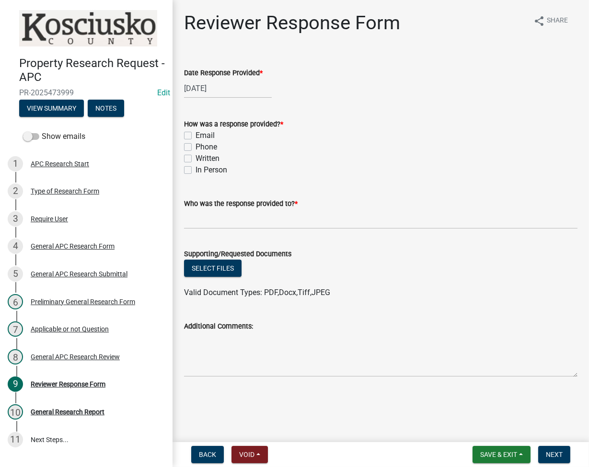
click at [195, 137] on label "Email" at bounding box center [204, 135] width 19 height 11
click at [195, 136] on input "Email" at bounding box center [198, 133] width 6 height 6
checkbox input "true"
checkbox input "false"
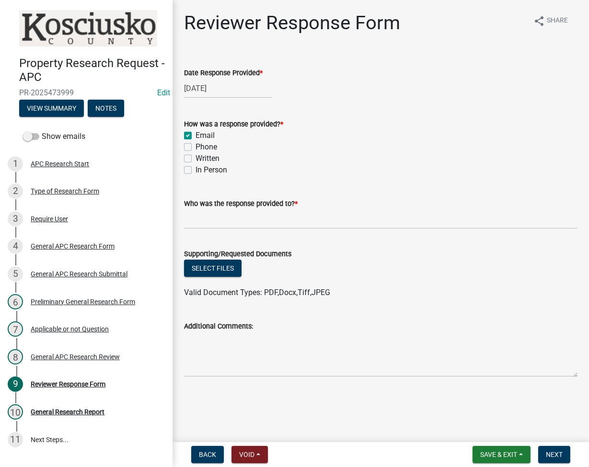
checkbox input "false"
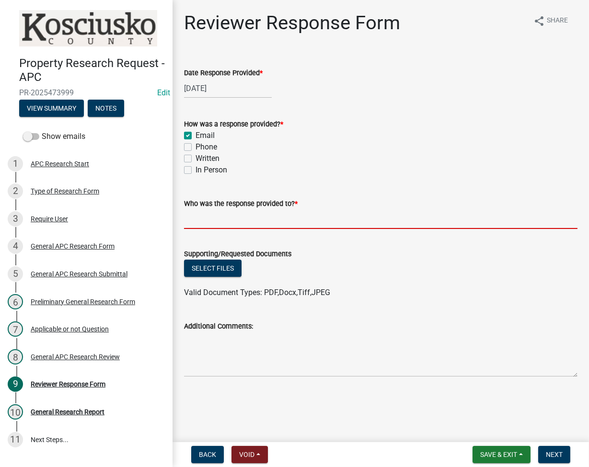
click at [223, 223] on input "Who was the response provided to? *" at bounding box center [380, 219] width 393 height 20
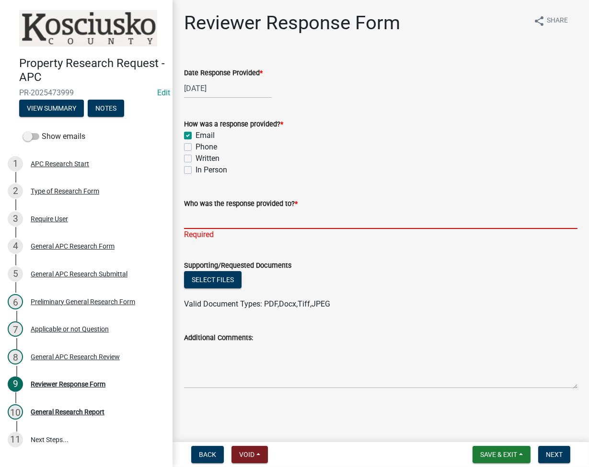
click at [193, 218] on input "Who was the response provided to? *" at bounding box center [380, 219] width 393 height 20
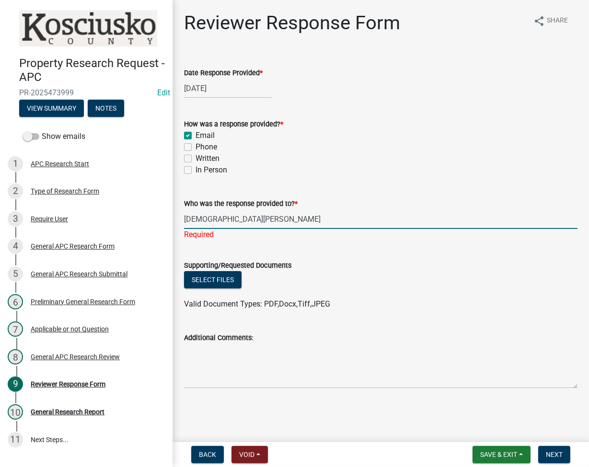
type input "[PERSON_NAME]"
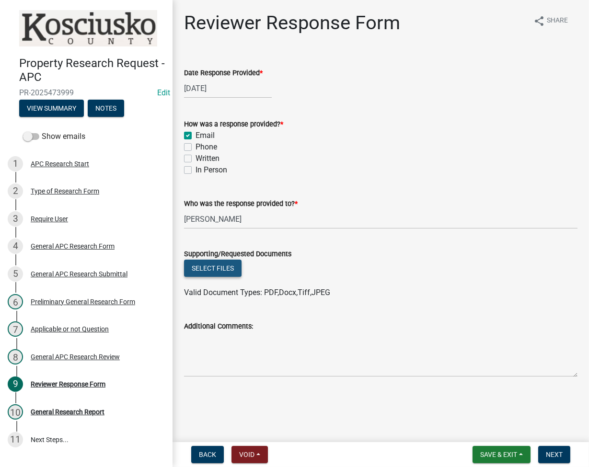
click at [205, 277] on div "Select files" at bounding box center [380, 270] width 393 height 20
click at [221, 266] on button "Select files" at bounding box center [212, 268] width 57 height 17
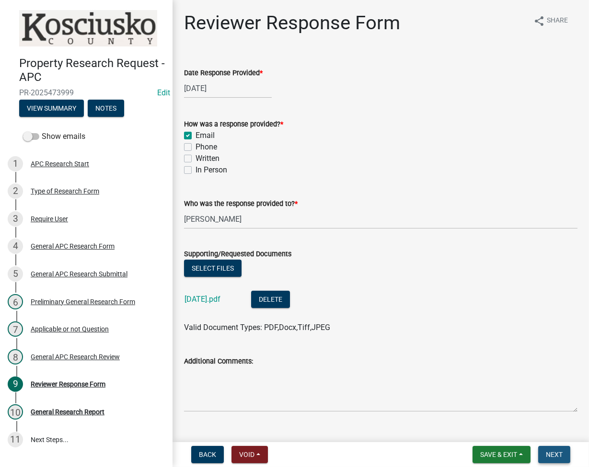
click at [546, 458] on span "Next" at bounding box center [554, 455] width 17 height 8
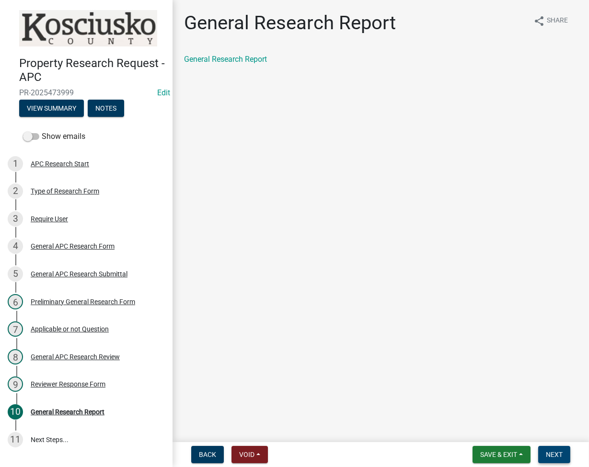
click at [556, 458] on button "Next" at bounding box center [554, 454] width 32 height 17
